Goal: Check status

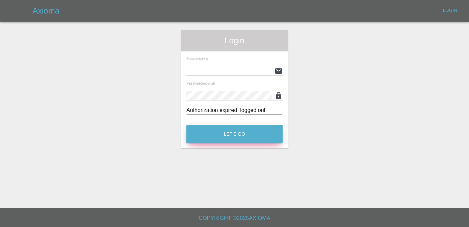
type input "[PERSON_NAME][EMAIL_ADDRESS][DOMAIN_NAME]"
click at [221, 138] on button "Let's Go" at bounding box center [234, 134] width 96 height 19
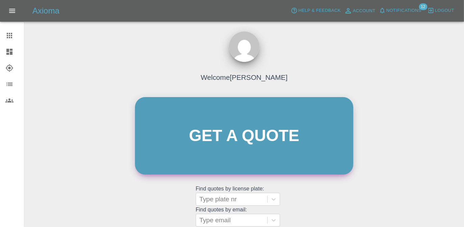
scroll to position [89, 0]
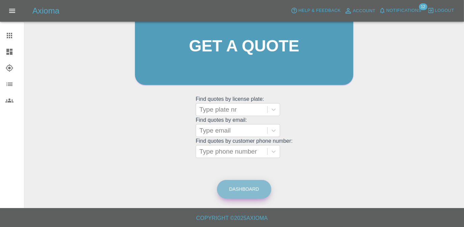
click at [240, 184] on link "Dashboard" at bounding box center [244, 189] width 54 height 19
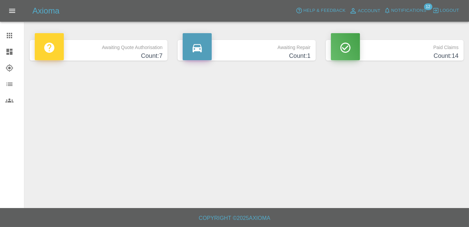
click at [132, 43] on p "Awaiting Quote Authorisation" at bounding box center [99, 45] width 128 height 11
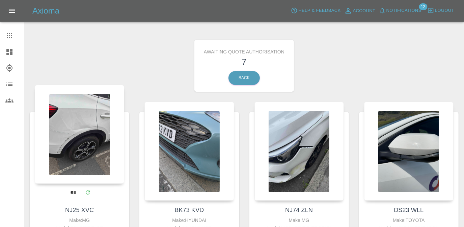
click at [107, 153] on div at bounding box center [79, 134] width 89 height 99
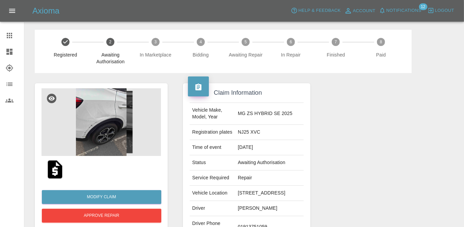
click at [59, 169] on img at bounding box center [55, 169] width 22 height 22
